Goal: Task Accomplishment & Management: Use online tool/utility

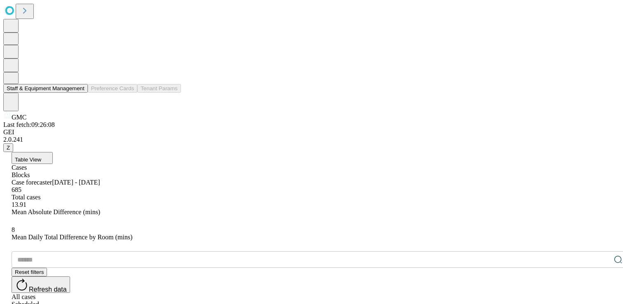
click at [47, 93] on button "Staff & Equipment Management" at bounding box center [45, 88] width 84 height 9
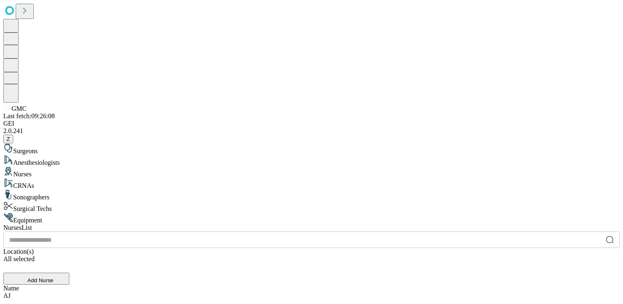
click at [82, 213] on div "Equipment" at bounding box center [311, 219] width 616 height 12
